Goal: Browse casually

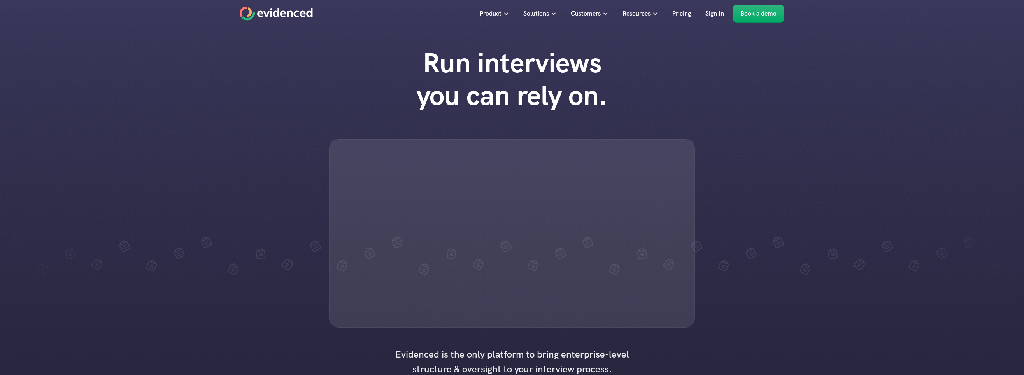
click at [810, 336] on div "Run interviews you can rely on." at bounding box center [512, 187] width 1024 height 297
click at [813, 327] on div "Run interviews you can rely on." at bounding box center [512, 187] width 1024 height 297
click at [779, 336] on div "Run interviews you can rely on." at bounding box center [512, 187] width 1024 height 297
click at [558, 251] on div at bounding box center [512, 233] width 366 height 189
click at [873, 9] on nav "Product Solutions Customers Resources Pricing Sign In Book a demo" at bounding box center [512, 13] width 1024 height 27
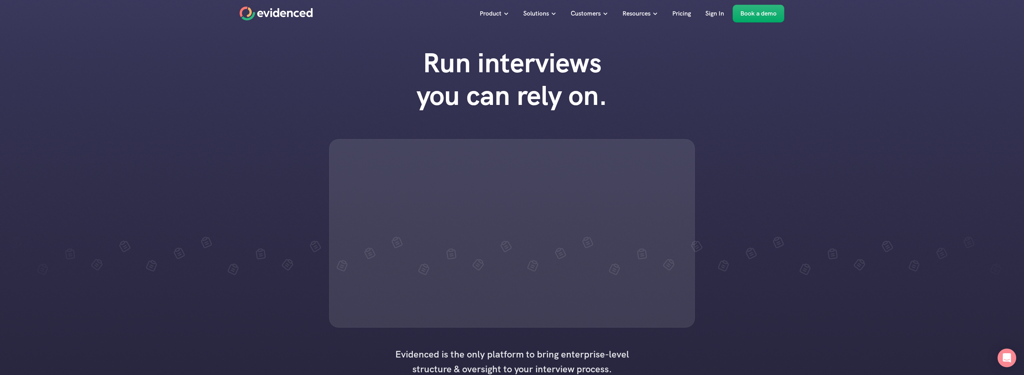
click at [281, 156] on div "Run interviews you can rely on." at bounding box center [512, 187] width 1024 height 297
click at [555, 27] on nav "Product Solutions Customers Resources Pricing Sign In Book a demo" at bounding box center [512, 13] width 1024 height 27
click at [102, 2] on nav "Product Solutions Customers Resources Pricing Sign In Book a demo" at bounding box center [512, 13] width 1024 height 27
click at [599, 183] on div at bounding box center [512, 233] width 366 height 189
click at [854, 122] on div "Run interviews you can rely on." at bounding box center [512, 187] width 1024 height 297
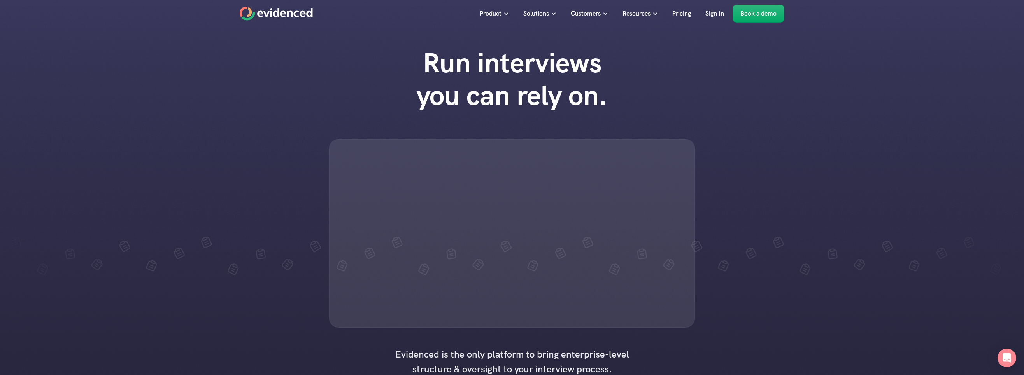
click at [468, 313] on div at bounding box center [512, 233] width 366 height 189
click at [738, 191] on div "Run interviews you can rely on." at bounding box center [512, 187] width 1024 height 297
click at [36, 181] on div "Run interviews you can rely on." at bounding box center [512, 187] width 1024 height 297
click at [423, 171] on div at bounding box center [512, 233] width 366 height 189
click at [579, 328] on div at bounding box center [512, 233] width 366 height 189
